Goal: Task Accomplishment & Management: Manage account settings

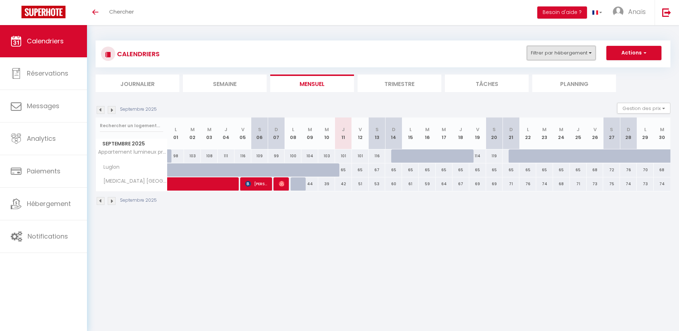
click at [544, 51] on button "Filtrer par hébergement" at bounding box center [561, 53] width 69 height 14
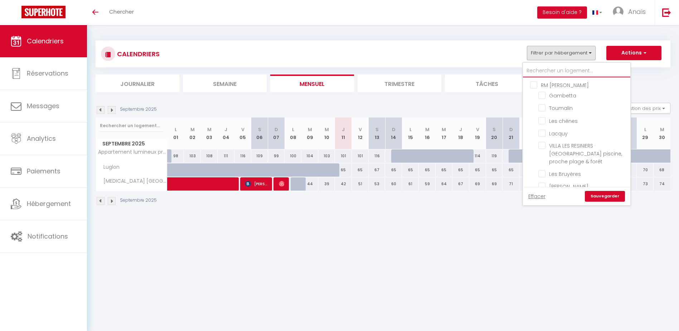
click at [550, 72] on input "text" at bounding box center [576, 70] width 107 height 13
type input "i"
checkbox input "false"
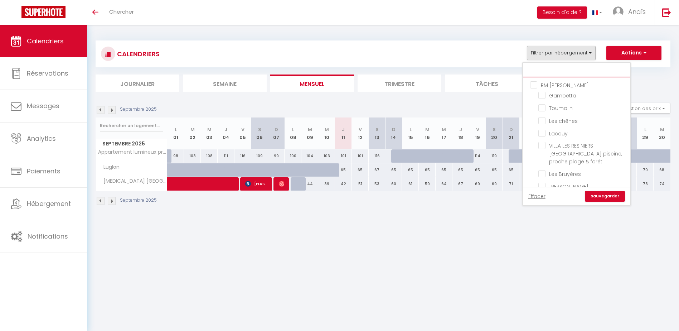
checkbox input "false"
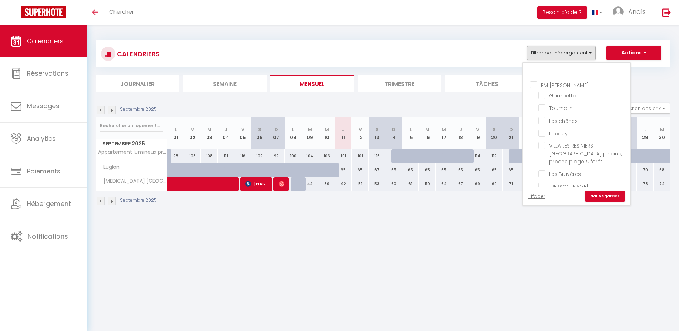
checkbox input "false"
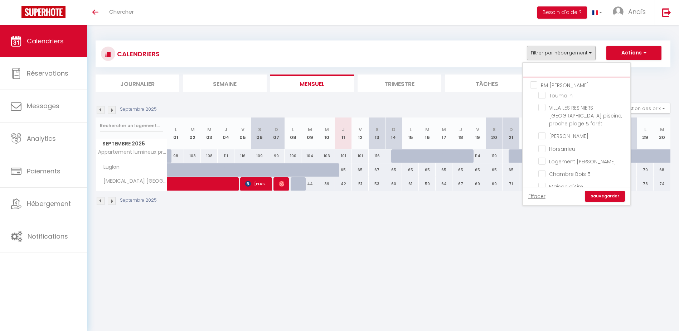
type input "il"
checkbox input "false"
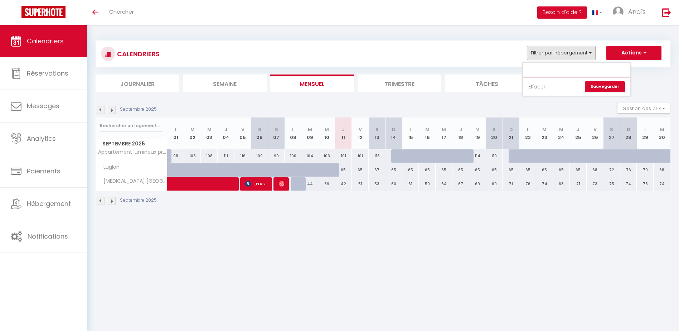
type input "i"
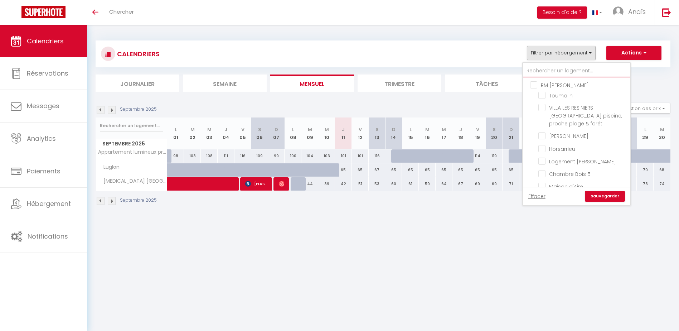
checkbox input "false"
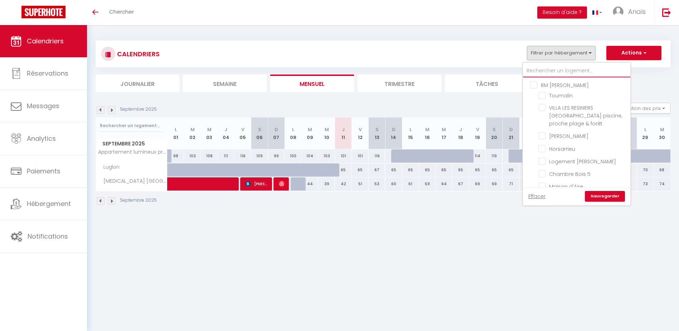
checkbox input "false"
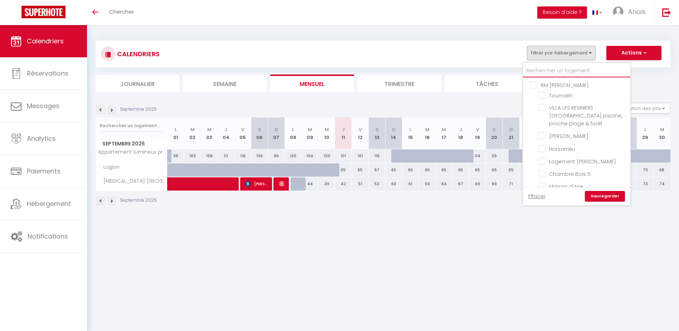
checkbox input "false"
checkbox input "true"
checkbox input "false"
click at [554, 73] on input "text" at bounding box center [576, 70] width 107 height 13
type input "I"
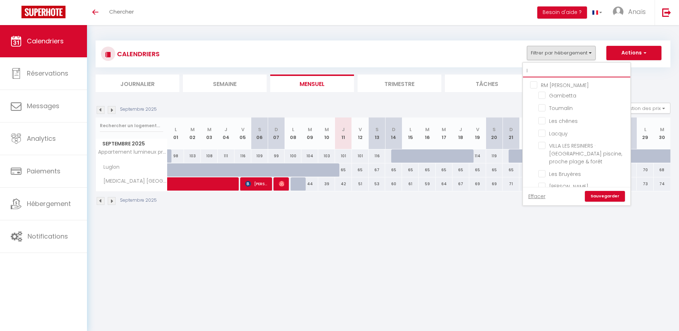
checkbox input "false"
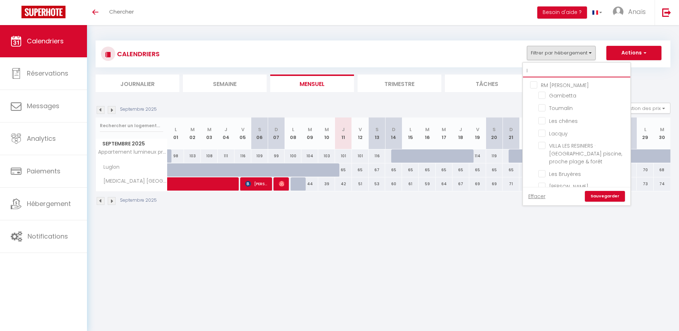
checkbox input "false"
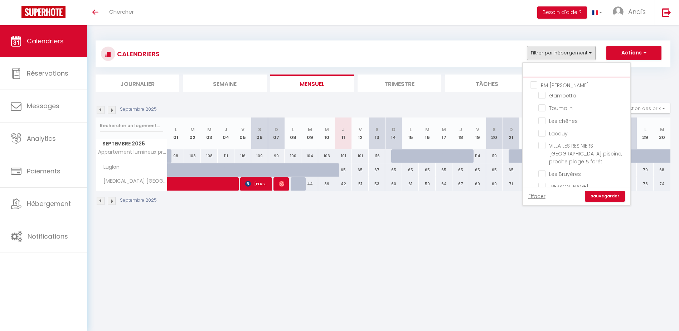
checkbox input "false"
type input "IL"
checkbox input "false"
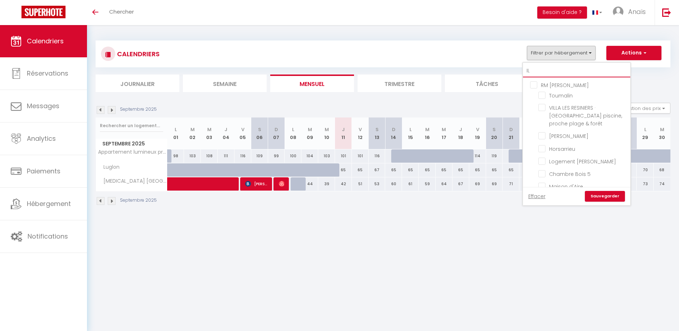
checkbox input "false"
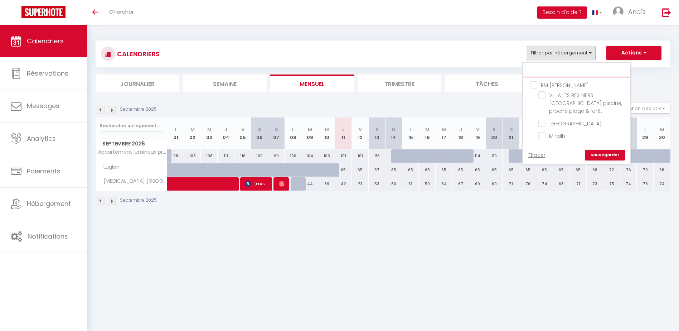
type input "I"
checkbox input "false"
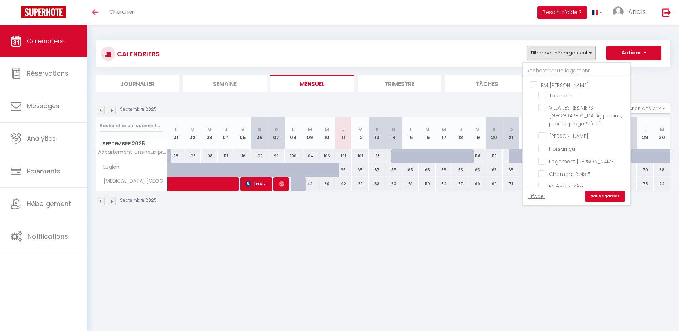
checkbox input "false"
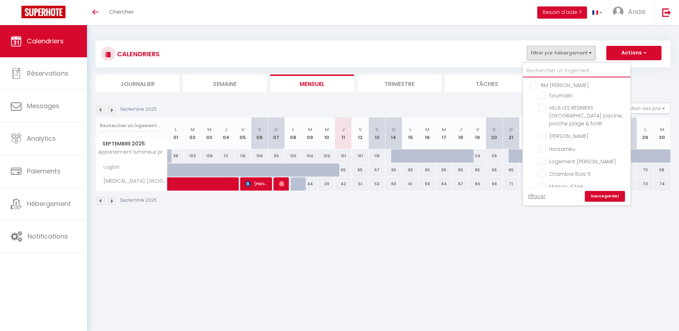
checkbox input "false"
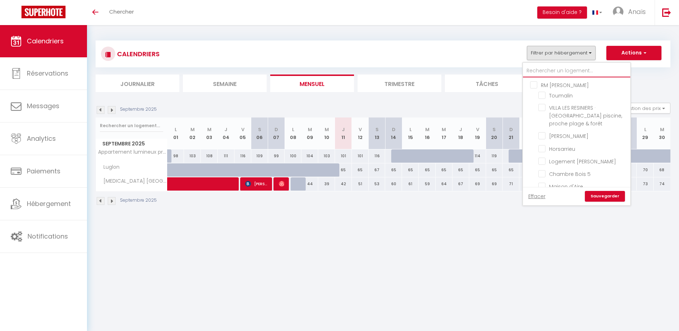
checkbox input "false"
checkbox input "true"
type input "N"
checkbox input "false"
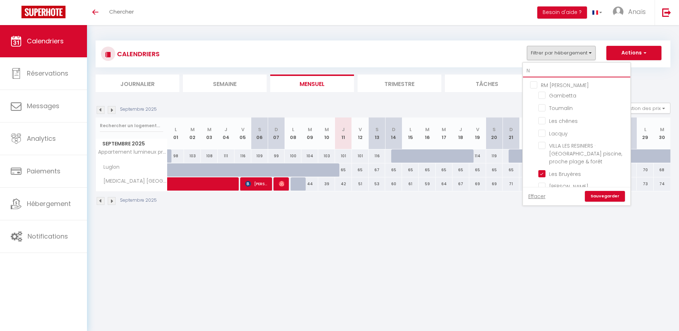
checkbox input "false"
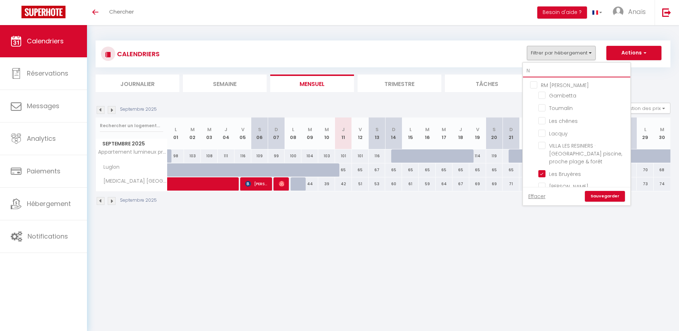
checkbox input "false"
checkbox input "true"
checkbox input "false"
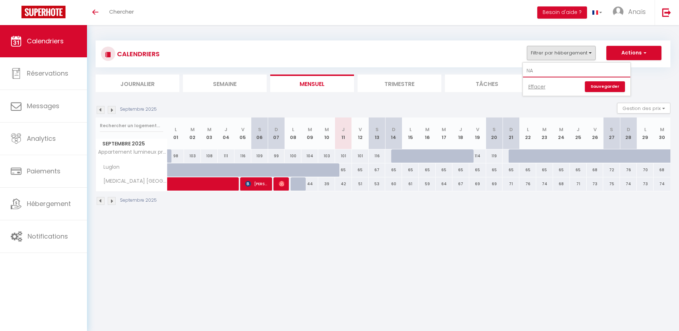
type input "N"
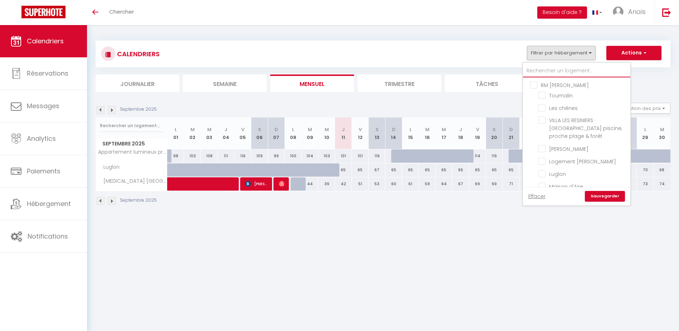
checkbox input "false"
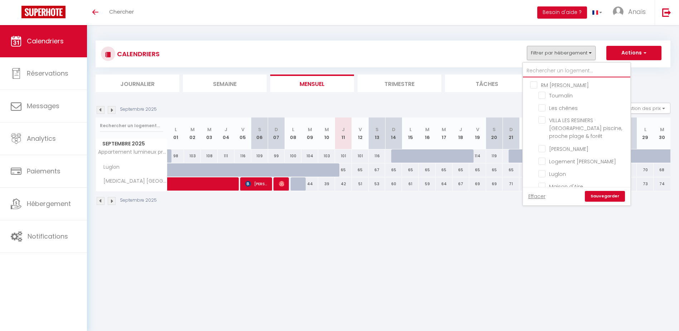
checkbox input "false"
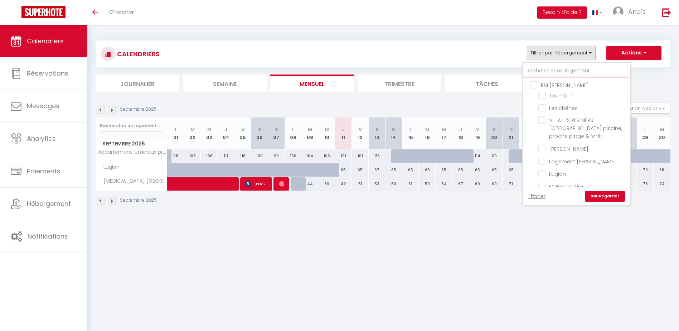
checkbox input "false"
click at [543, 108] on input "Luglon" at bounding box center [582, 108] width 89 height 7
checkbox input "false"
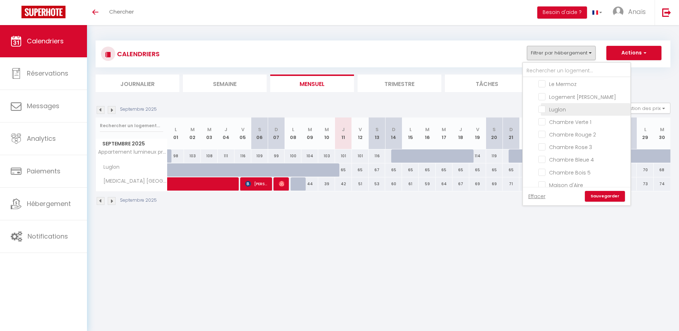
checkbox input "false"
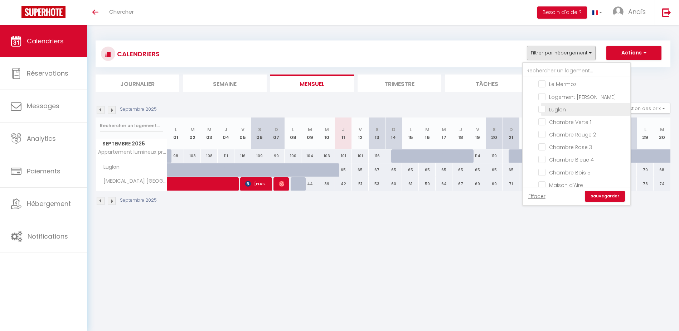
checkbox input "false"
checkbox input "true"
checkbox input "false"
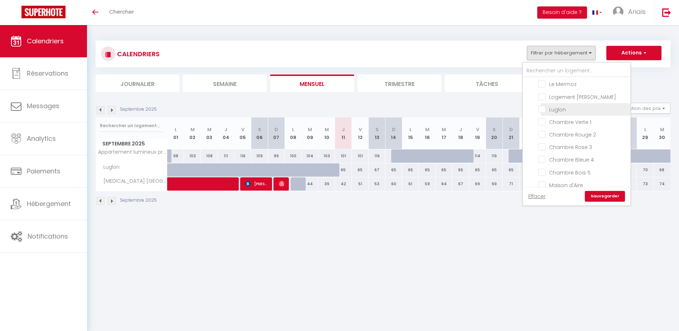
checkbox input "false"
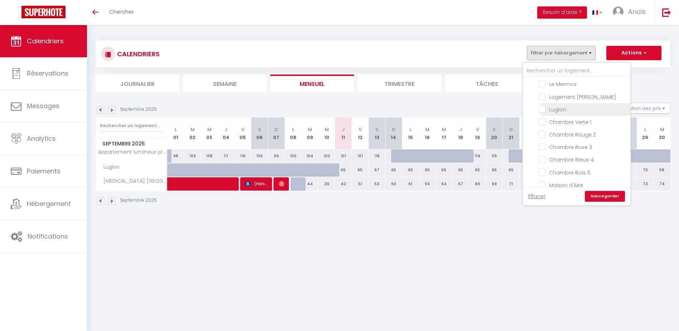
checkbox input "false"
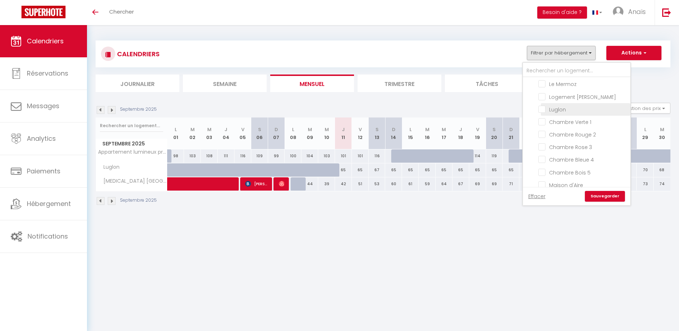
checkbox input "false"
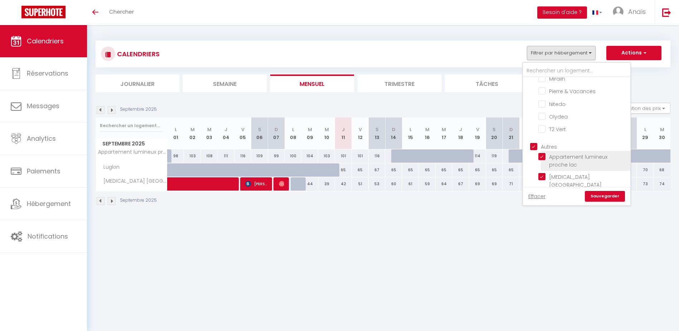
click at [544, 156] on input "Appartement lumineux proche lac" at bounding box center [582, 156] width 89 height 7
checkbox input "false"
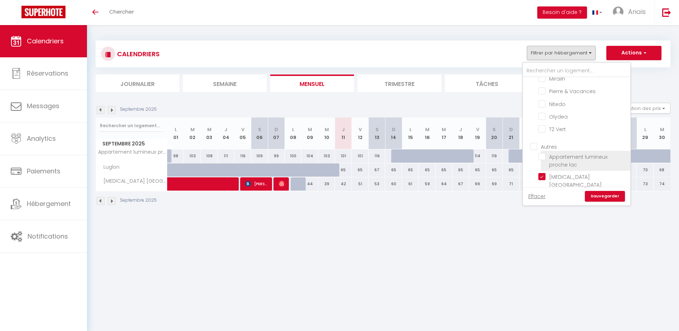
checkbox input "false"
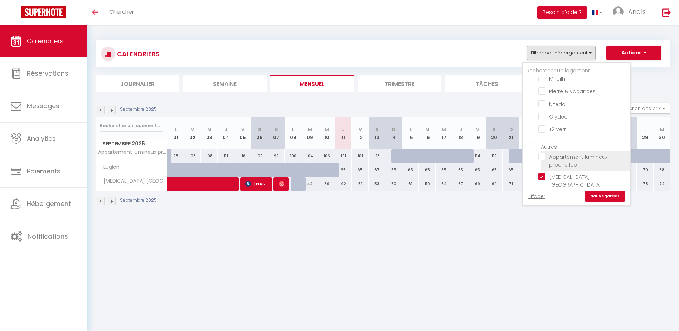
checkbox input "false"
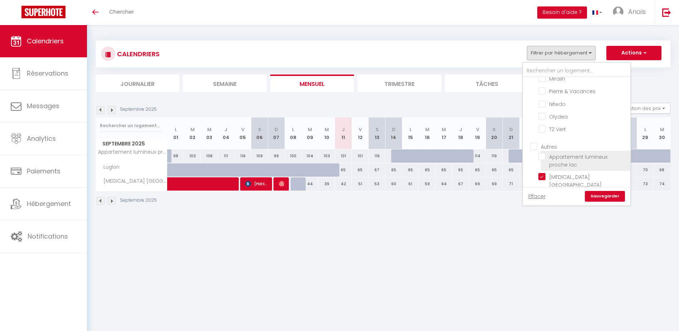
checkbox input "false"
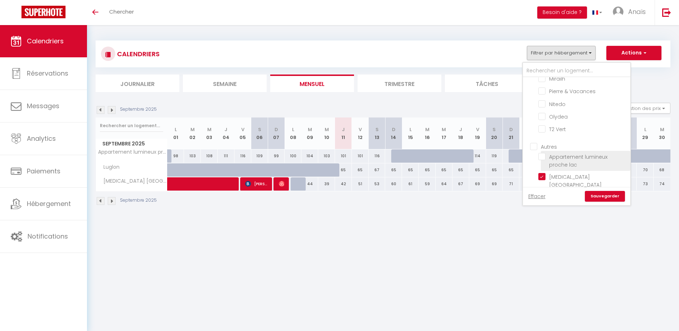
checkbox input "false"
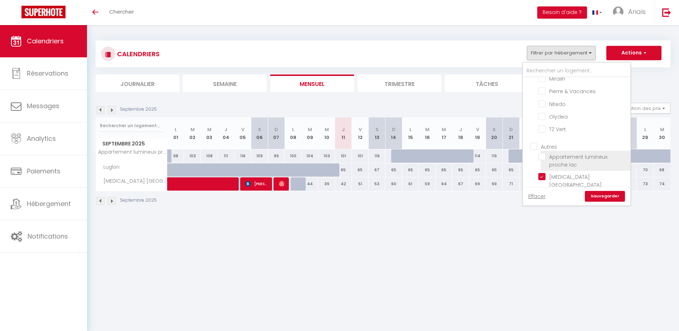
checkbox input "false"
click at [544, 176] on input "[MEDICAL_DATA] [GEOGRAPHIC_DATA][PERSON_NAME]" at bounding box center [582, 176] width 89 height 7
checkbox input "false"
click at [460, 224] on body "🟢 Des questions ou besoin d'assistance pour la migration AirBnB? Connectez-vous…" at bounding box center [339, 190] width 679 height 331
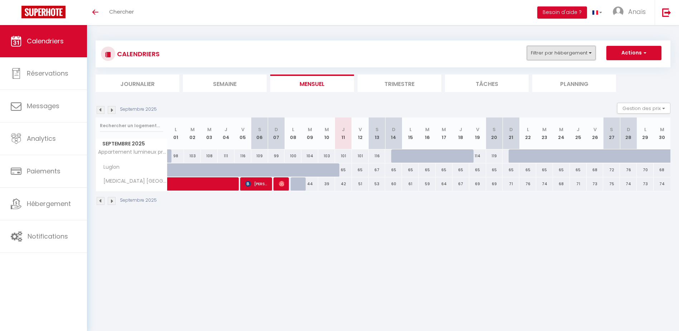
click at [553, 49] on button "Filtrer par hébergement" at bounding box center [561, 53] width 69 height 14
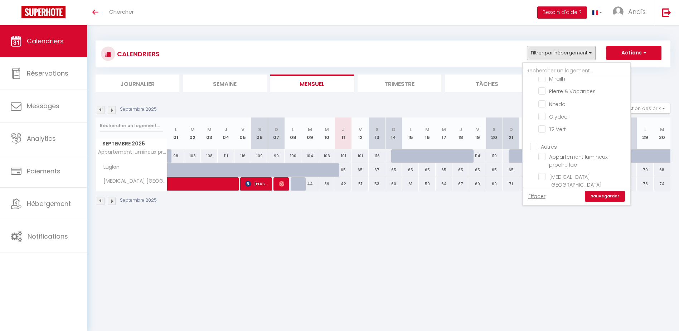
click at [600, 195] on link "Sauvegarder" at bounding box center [605, 196] width 40 height 11
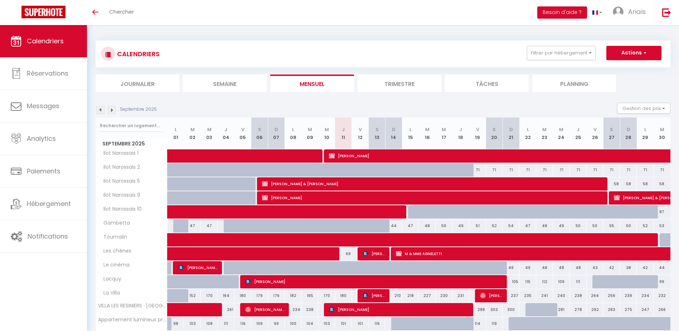
click at [100, 109] on img at bounding box center [101, 110] width 8 height 8
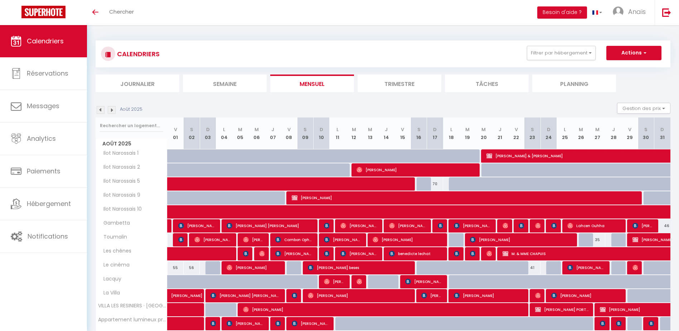
click at [101, 111] on img at bounding box center [101, 110] width 8 height 8
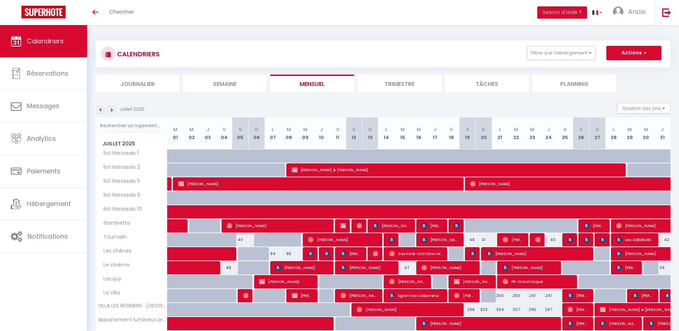
click at [101, 111] on img at bounding box center [101, 110] width 8 height 8
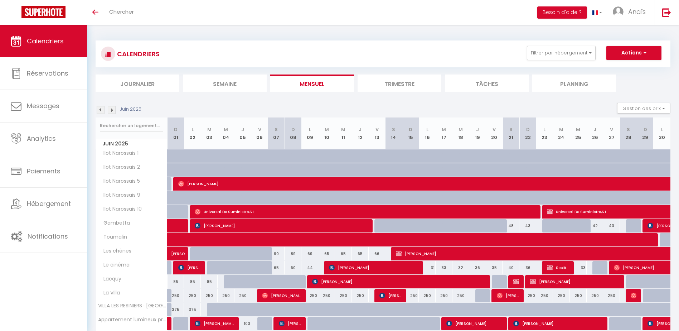
click at [100, 111] on img at bounding box center [101, 110] width 8 height 8
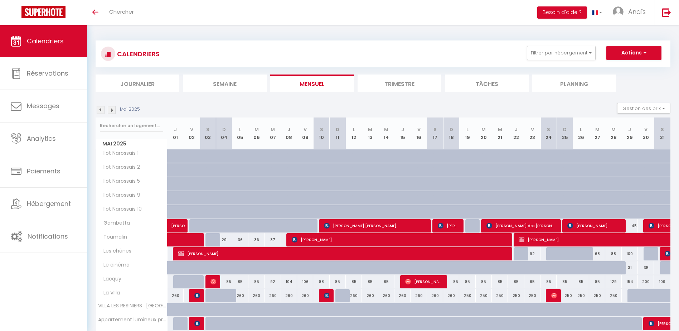
click at [109, 108] on img at bounding box center [112, 110] width 8 height 8
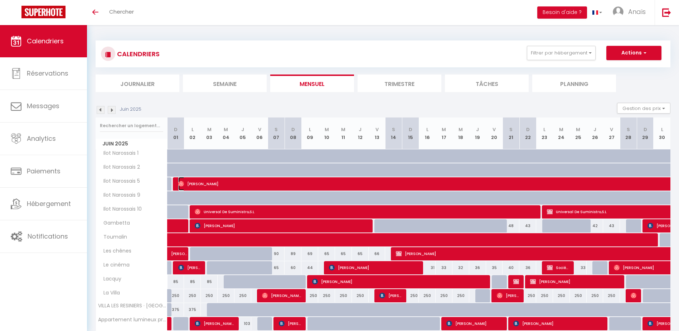
click at [212, 184] on span "[PERSON_NAME]" at bounding box center [425, 184] width 494 height 14
select select "OK"
select select "0"
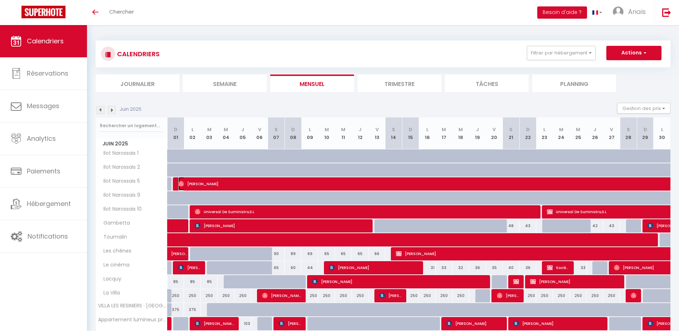
select select "1"
select select
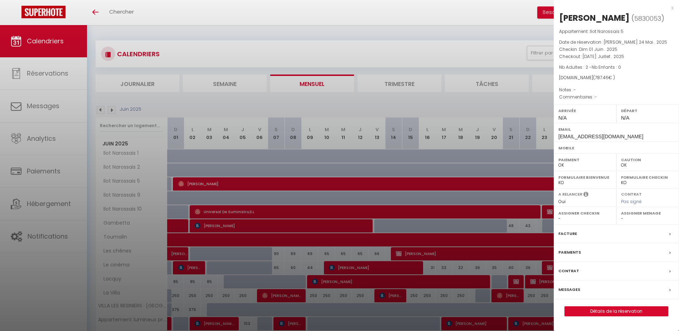
click at [672, 9] on div "x" at bounding box center [614, 8] width 120 height 9
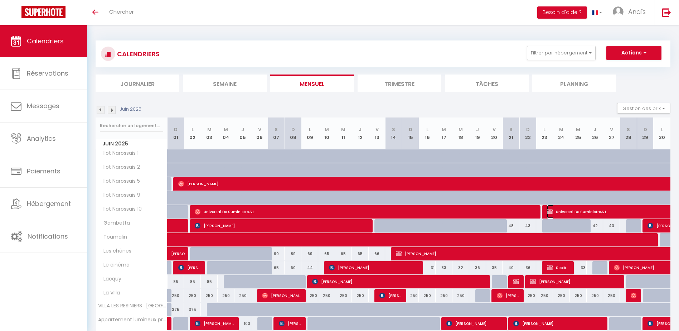
select select "KO"
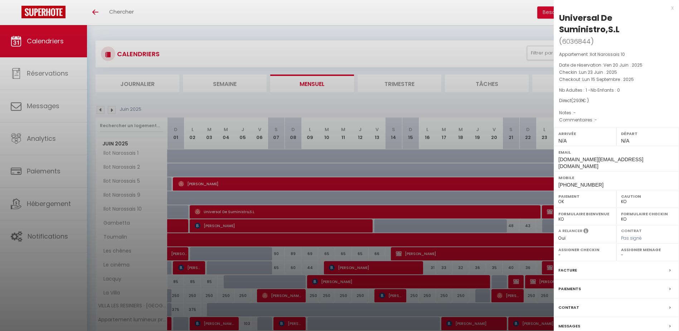
click at [321, 93] on div at bounding box center [339, 165] width 679 height 331
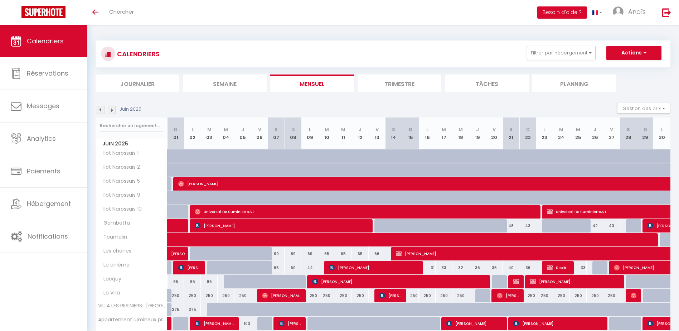
click at [112, 109] on img at bounding box center [112, 110] width 8 height 8
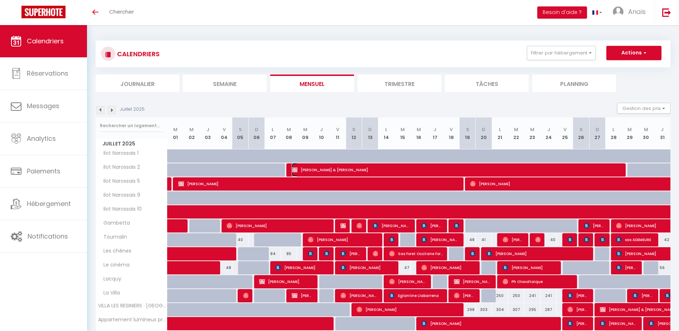
click at [354, 169] on span "[PERSON_NAME] & [PERSON_NAME]" at bounding box center [455, 170] width 327 height 14
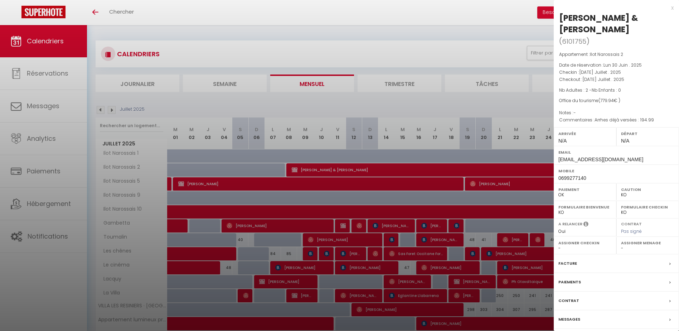
click at [403, 40] on div at bounding box center [339, 165] width 679 height 331
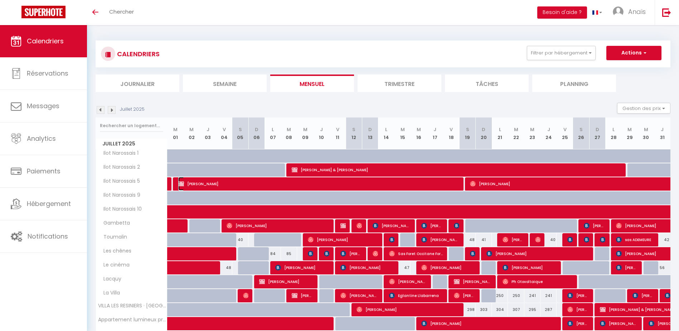
click at [336, 185] on span "[PERSON_NAME]" at bounding box center [317, 184] width 279 height 14
select select "KO"
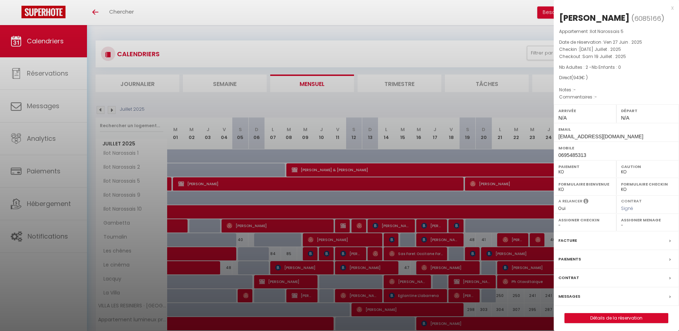
click at [435, 46] on div at bounding box center [339, 165] width 679 height 331
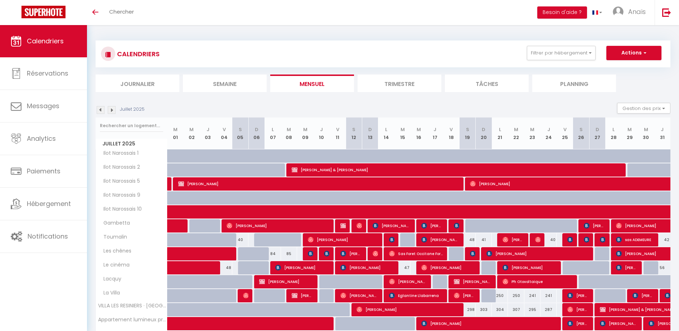
click at [111, 108] on img at bounding box center [112, 110] width 8 height 8
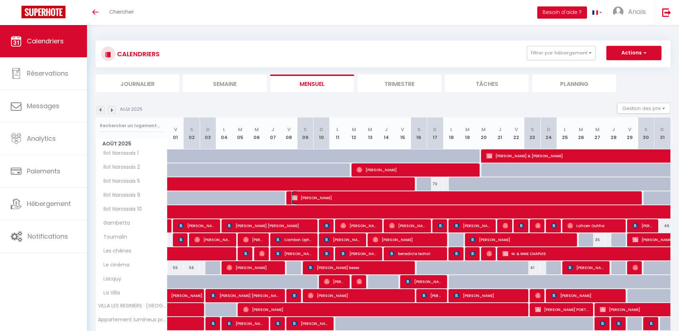
click at [331, 194] on span "[PERSON_NAME]" at bounding box center [464, 198] width 344 height 14
select select "OK"
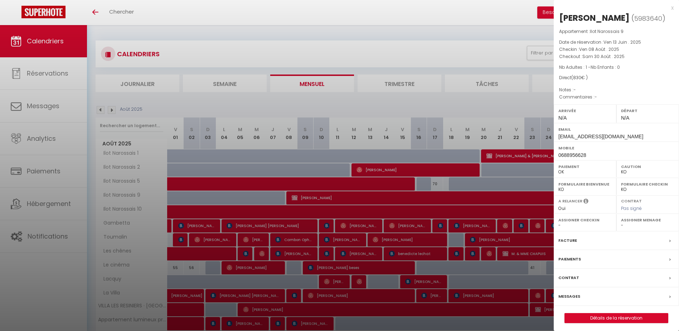
click at [411, 34] on div at bounding box center [339, 165] width 679 height 331
